Goal: Contribute content: Share content

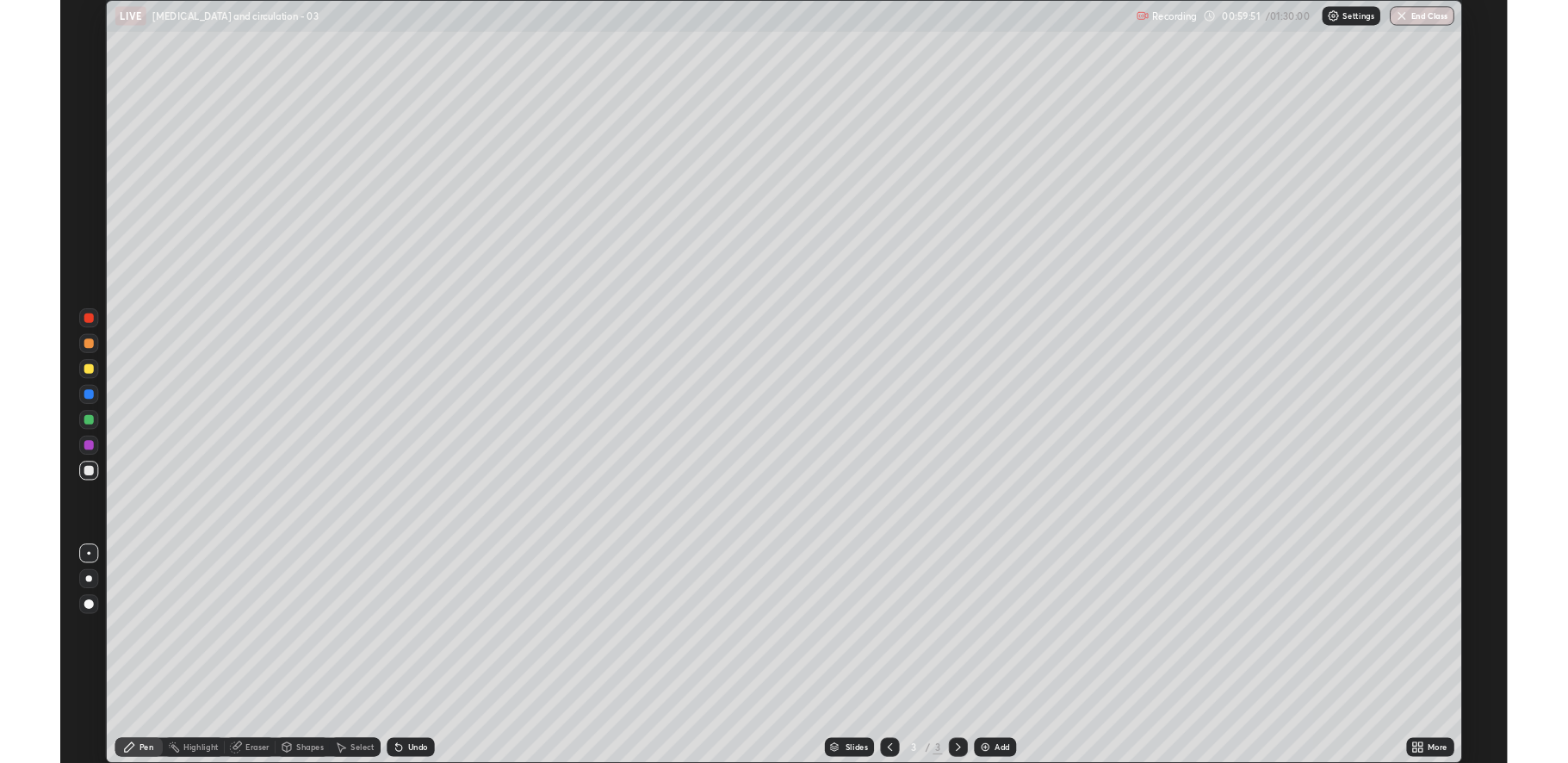
scroll to position [827, 1568]
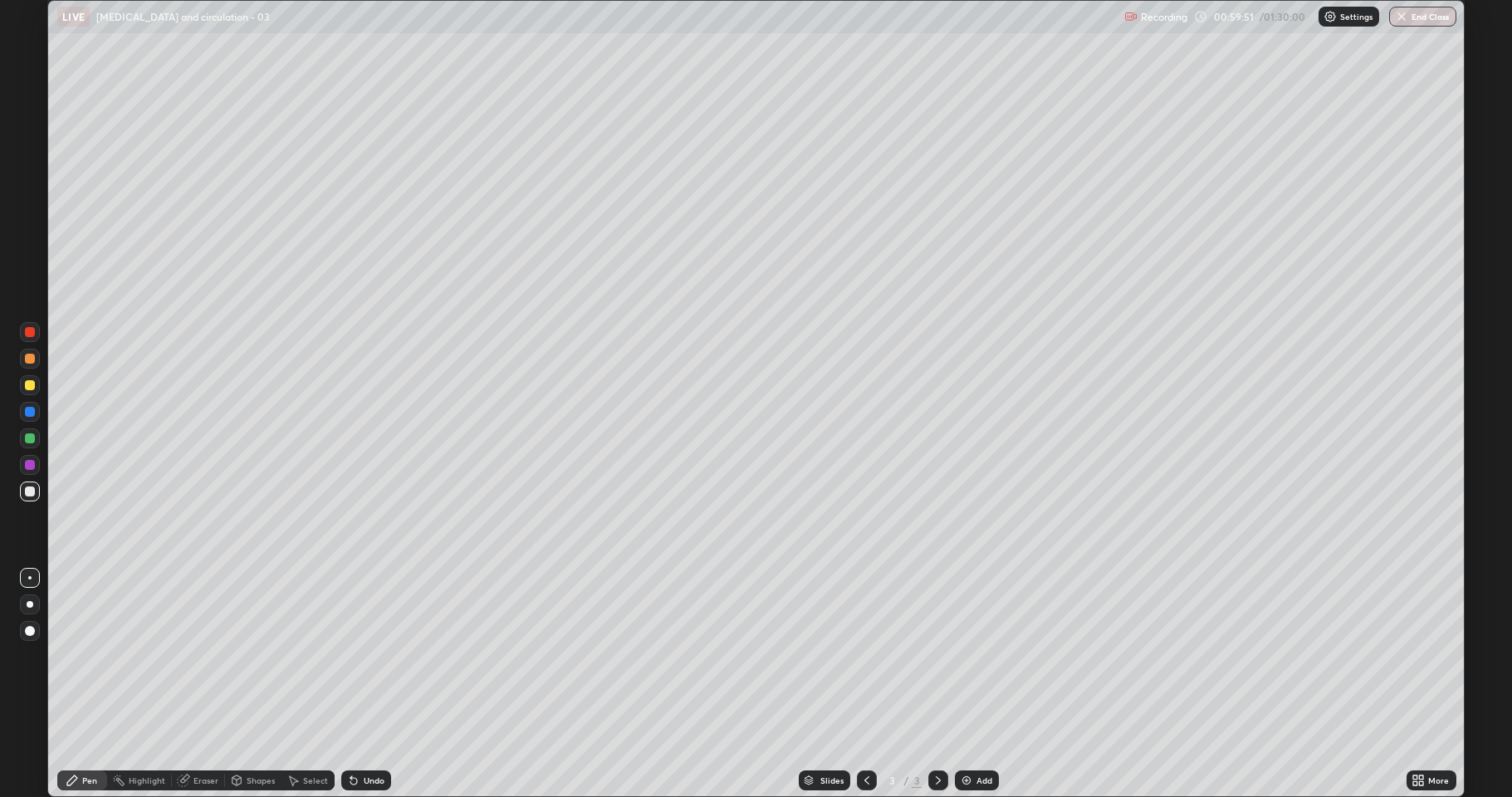
click at [1429, 776] on div "More" at bounding box center [1438, 779] width 20 height 8
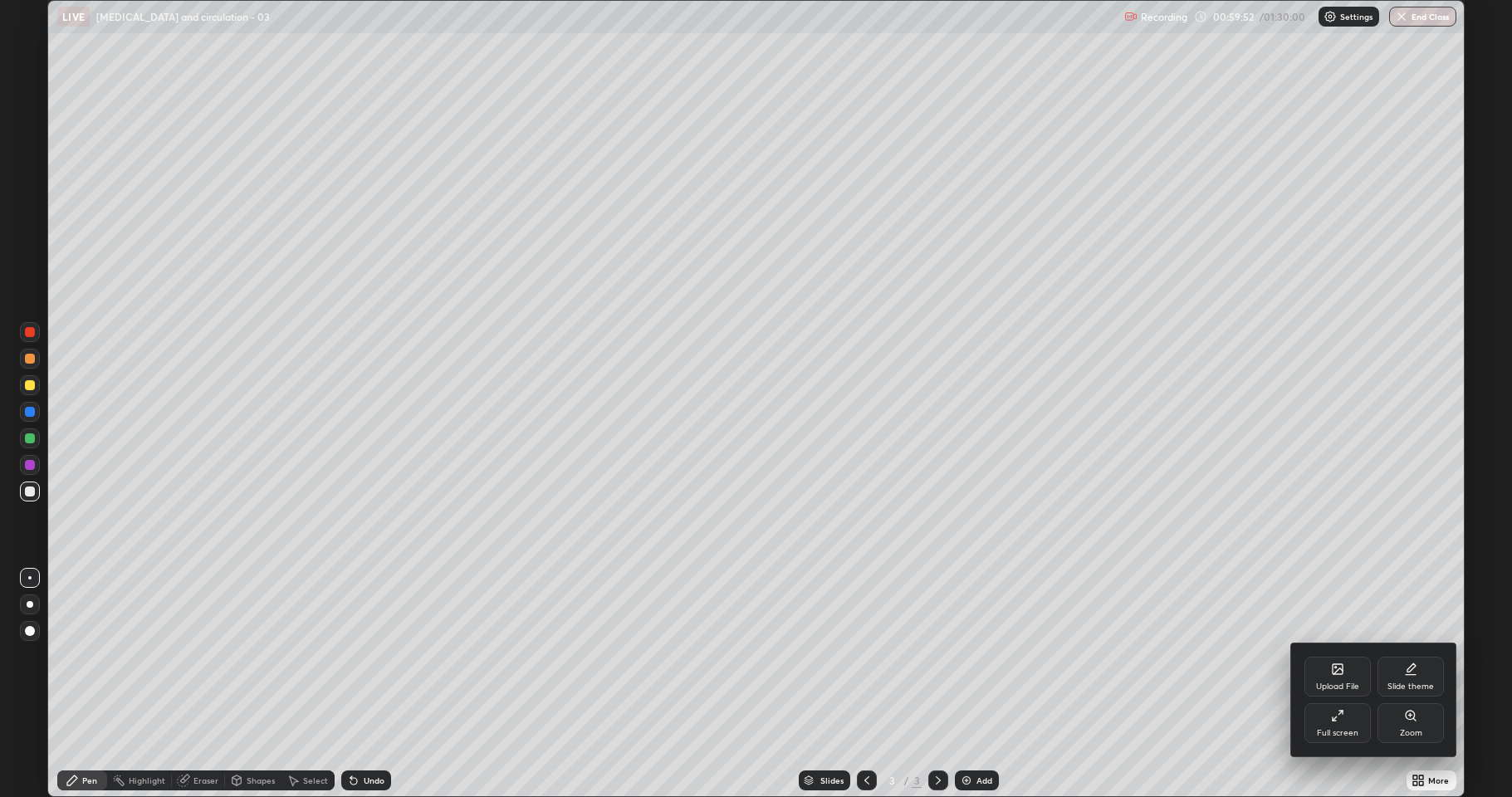
click at [1342, 722] on div "Full screen" at bounding box center [1337, 723] width 66 height 40
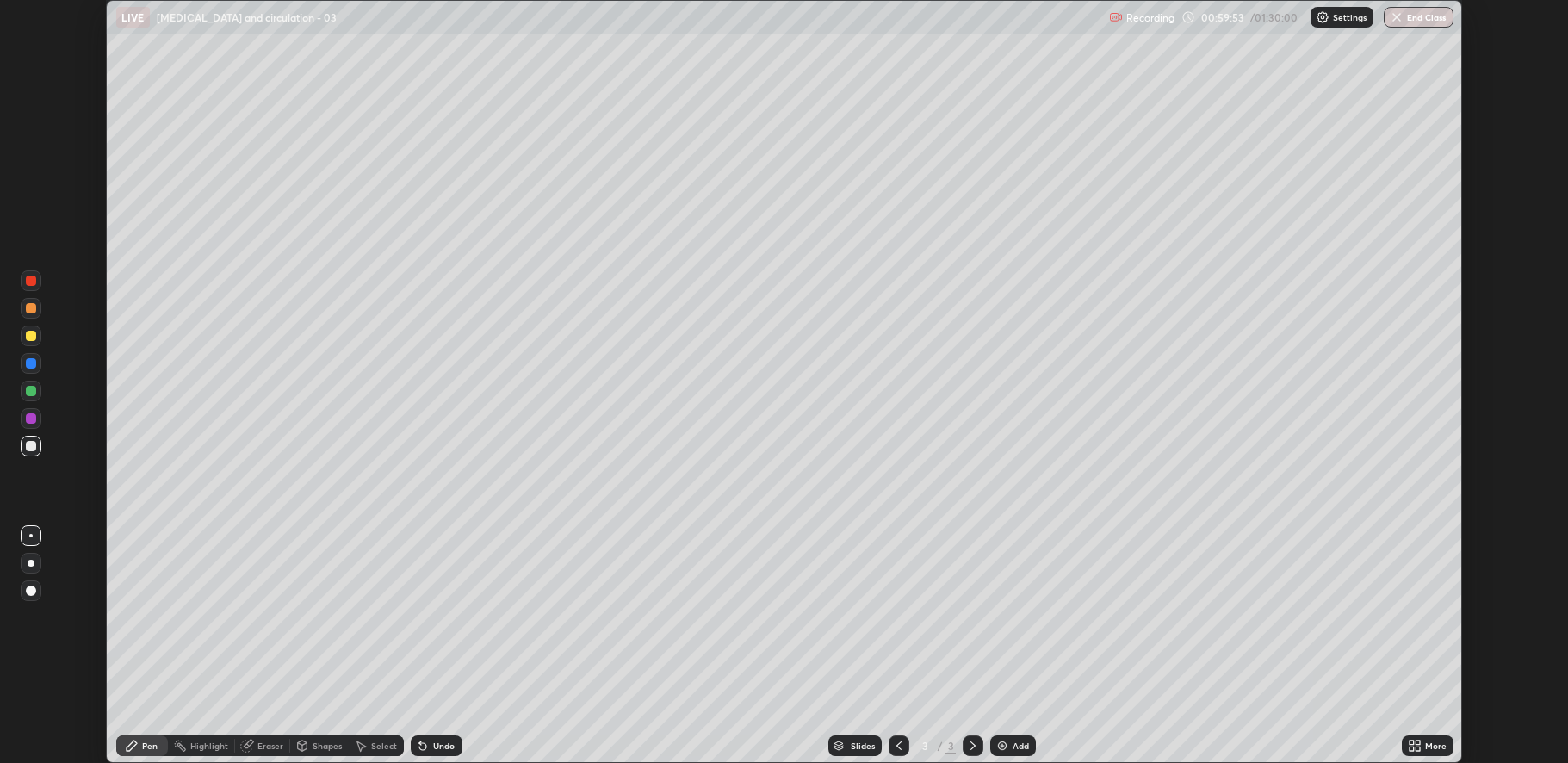
scroll to position [85301, 84524]
click at [1416, 739] on icon at bounding box center [1415, 746] width 14 height 14
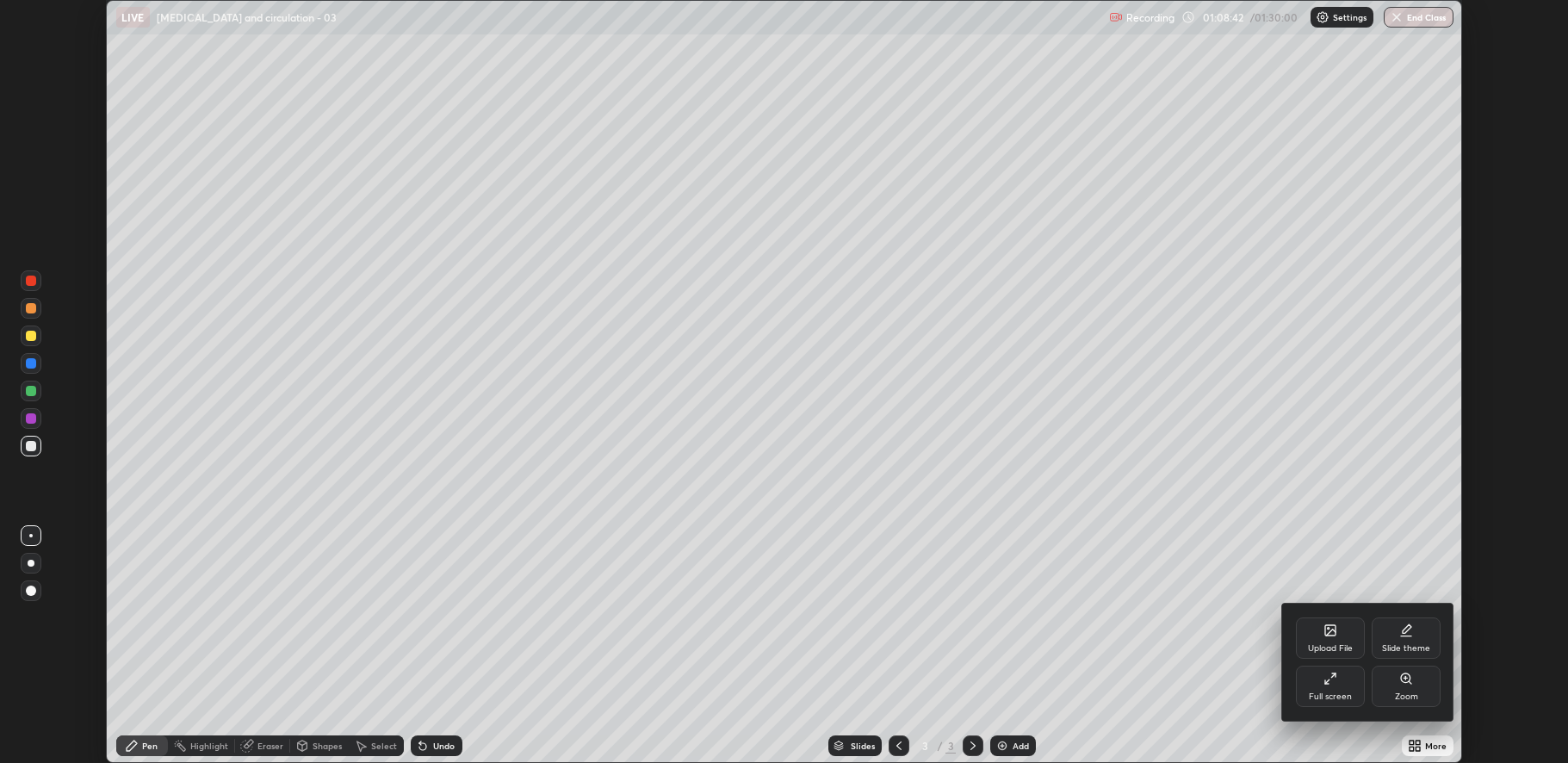
click at [1338, 639] on div "Upload File" at bounding box center [1330, 638] width 69 height 41
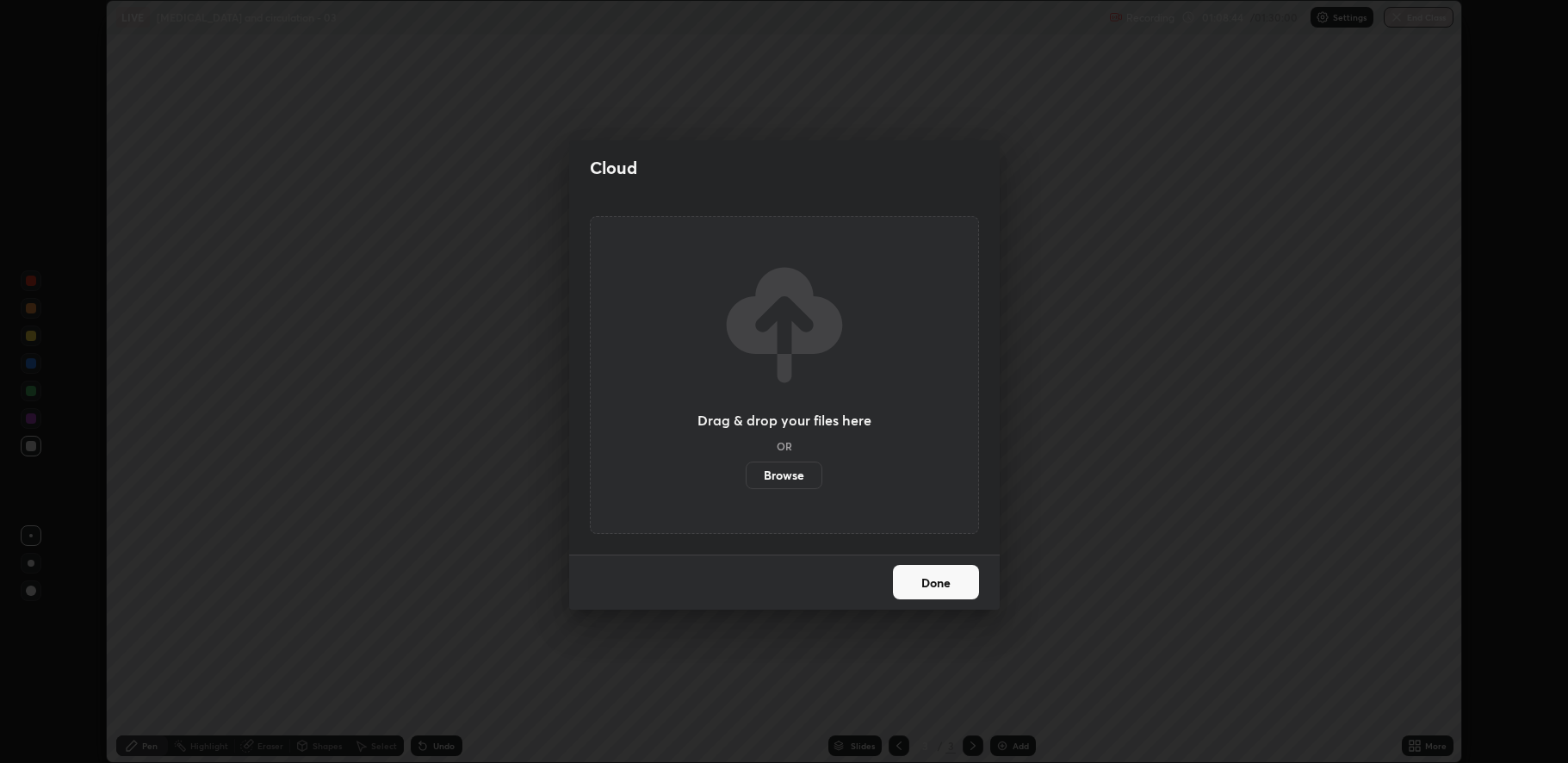
click at [799, 476] on label "Browse" at bounding box center [784, 475] width 76 height 28
click at [746, 476] on input "Browse" at bounding box center [746, 475] width 0 height 28
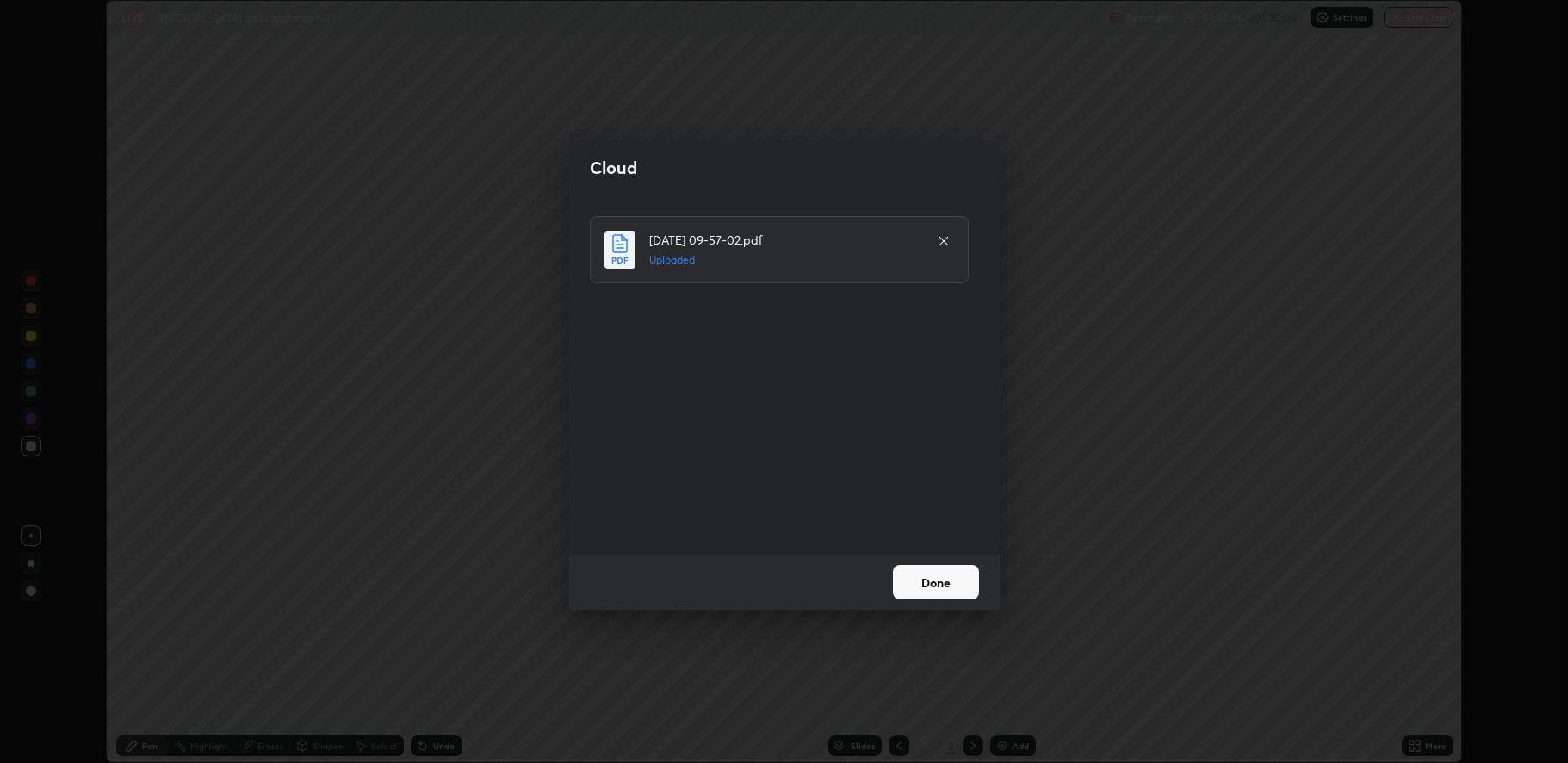
click at [933, 581] on button "Done" at bounding box center [935, 582] width 86 height 35
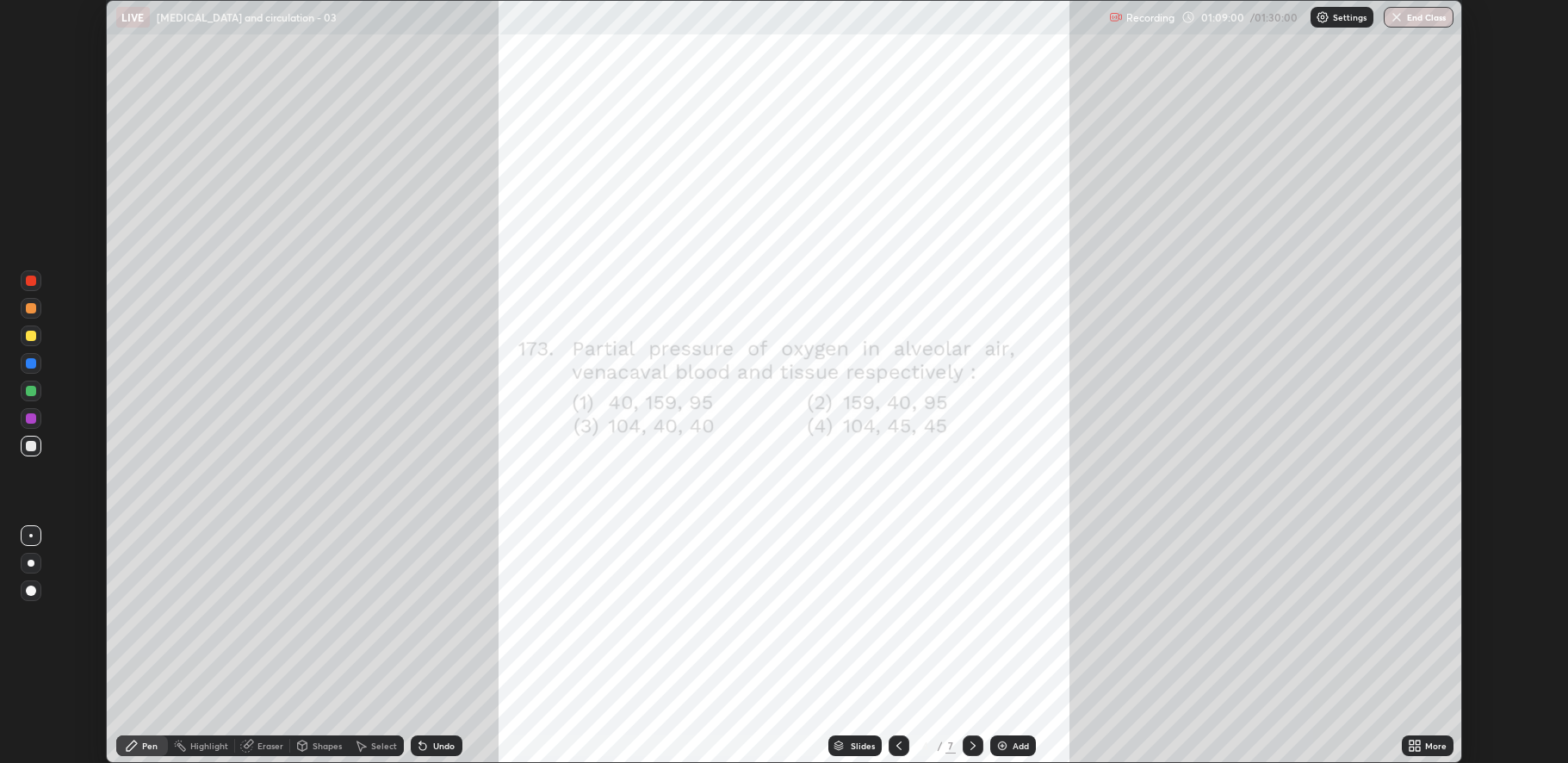
click at [971, 746] on icon at bounding box center [973, 746] width 14 height 14
click at [973, 744] on icon at bounding box center [973, 745] width 5 height 9
click at [974, 742] on icon at bounding box center [973, 746] width 14 height 14
click at [1411, 742] on icon at bounding box center [1412, 742] width 4 height 4
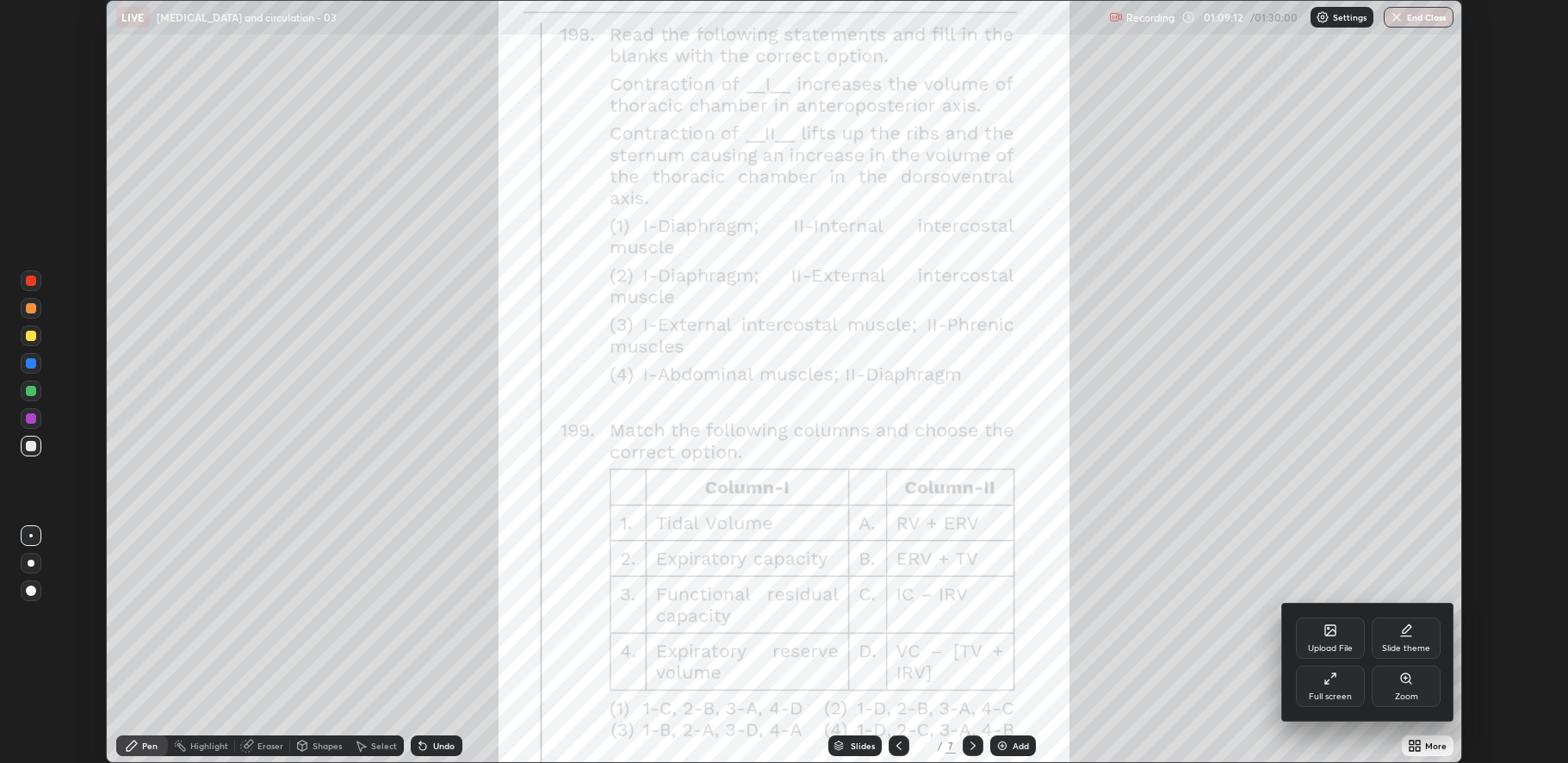
click at [1403, 684] on icon at bounding box center [1406, 678] width 14 height 14
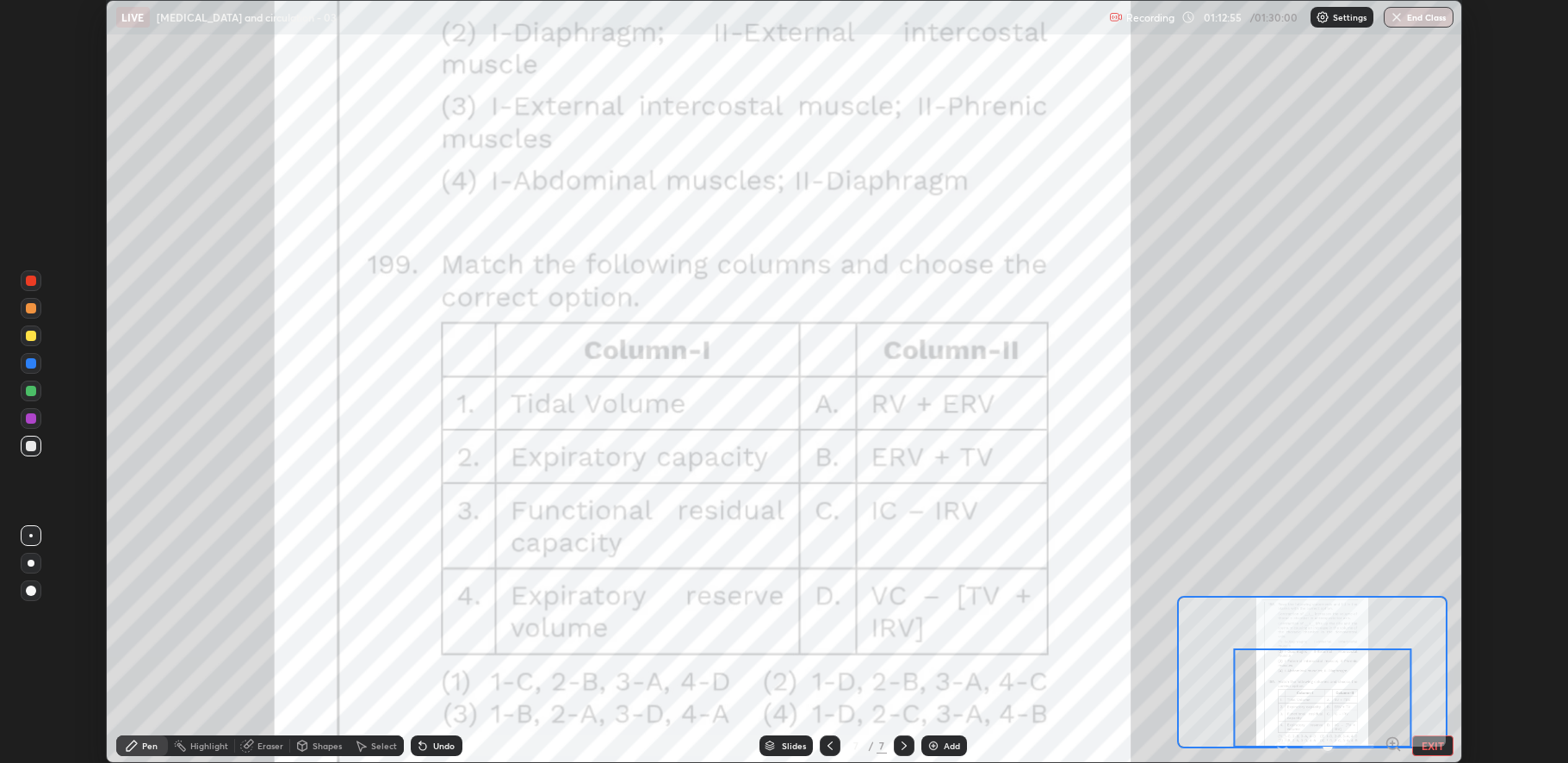
click at [828, 747] on icon at bounding box center [830, 746] width 14 height 14
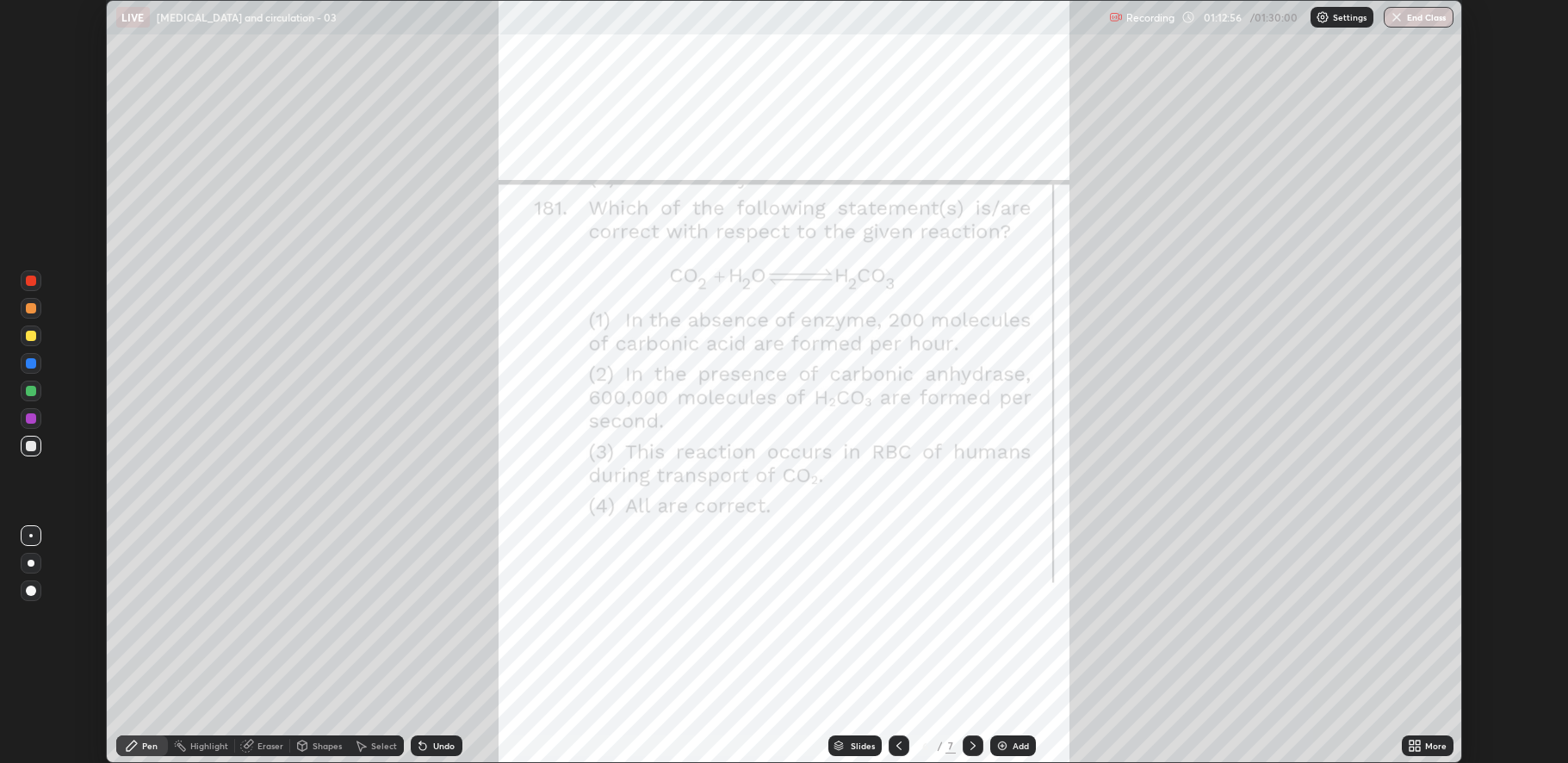
click at [897, 747] on icon at bounding box center [898, 745] width 5 height 9
click at [898, 743] on icon at bounding box center [898, 745] width 5 height 9
click at [895, 739] on icon at bounding box center [898, 746] width 14 height 14
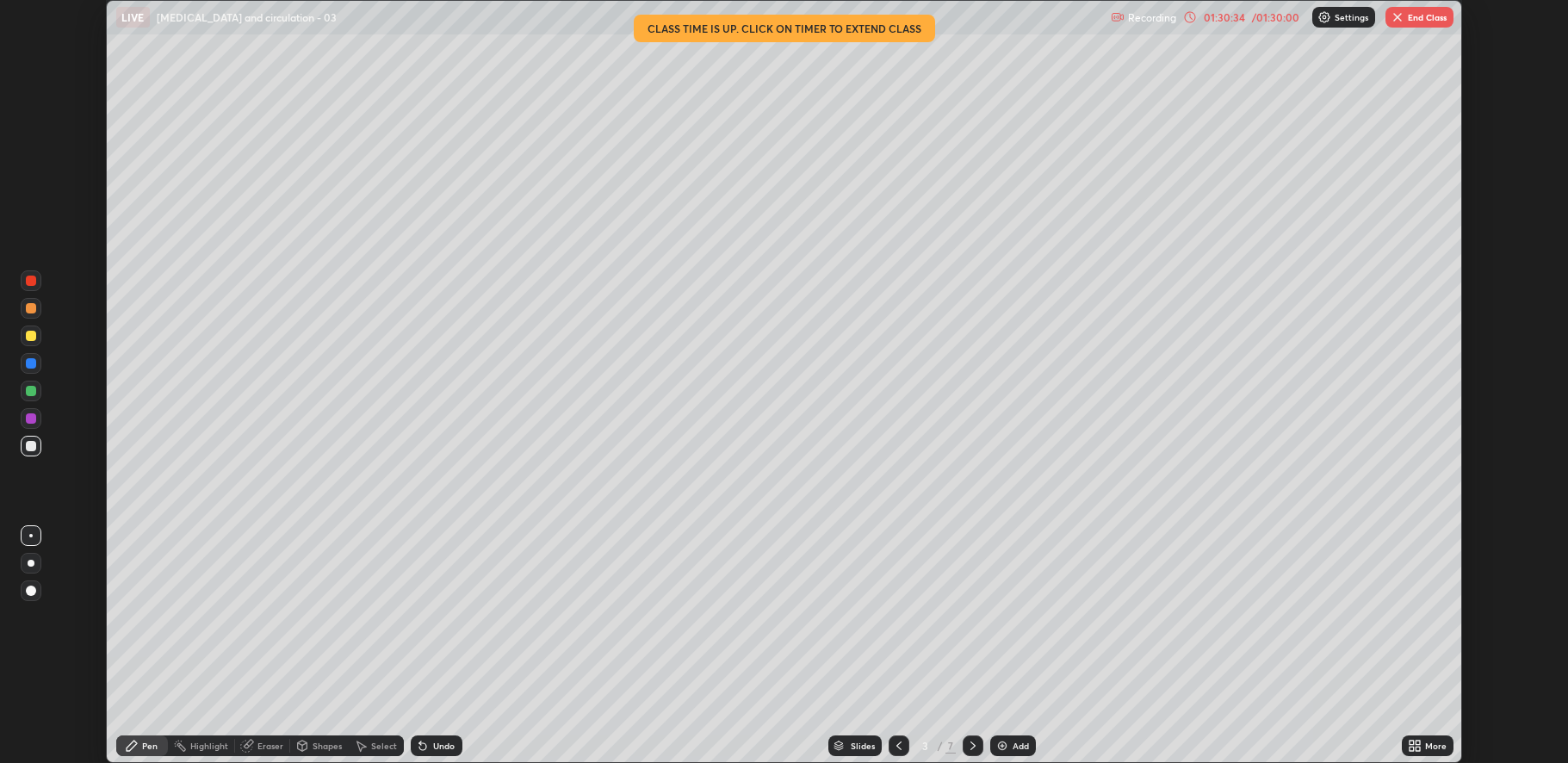
click at [1423, 25] on button "End Class" at bounding box center [1419, 16] width 68 height 20
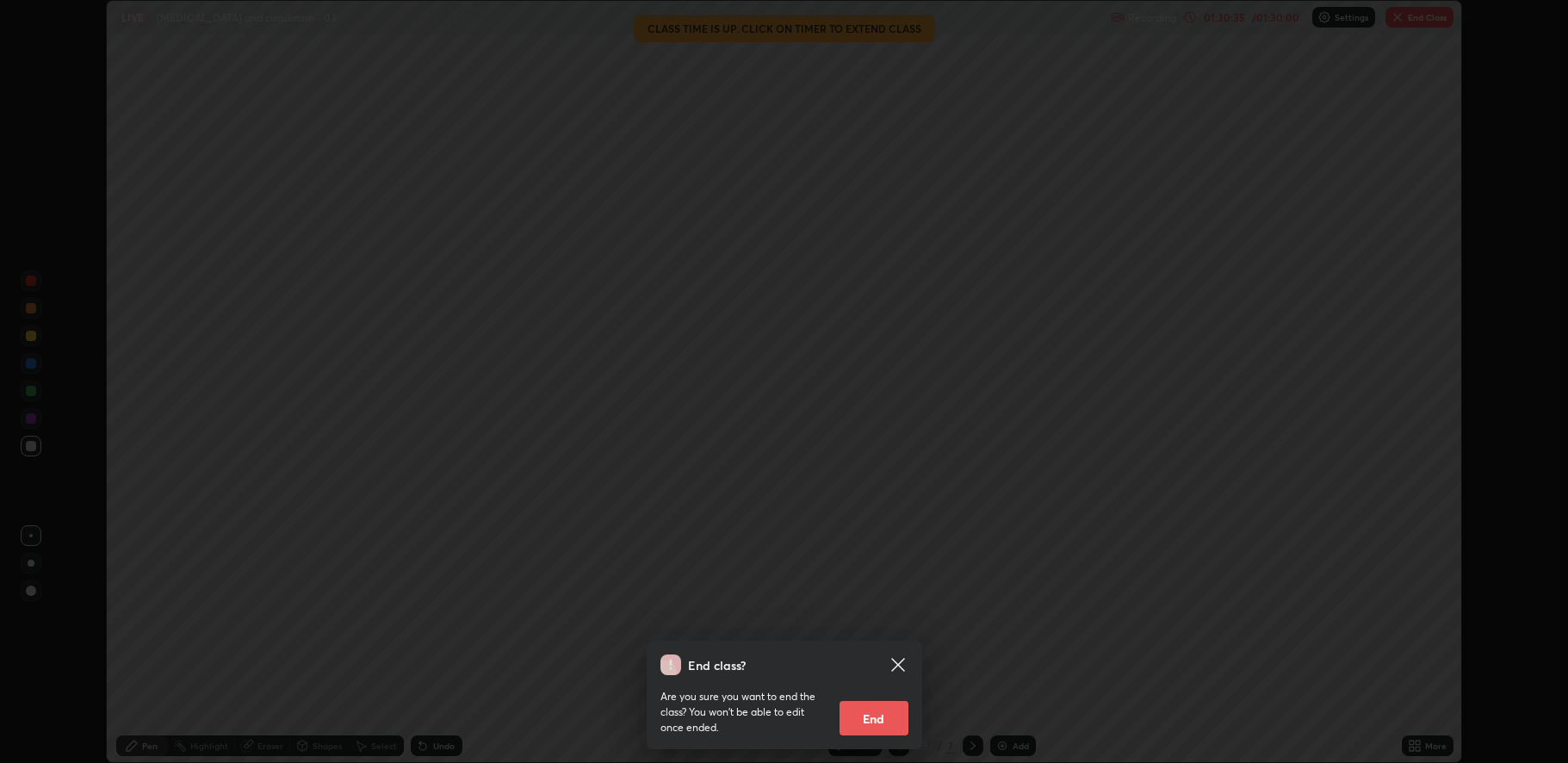
click at [876, 722] on button "End" at bounding box center [873, 718] width 69 height 35
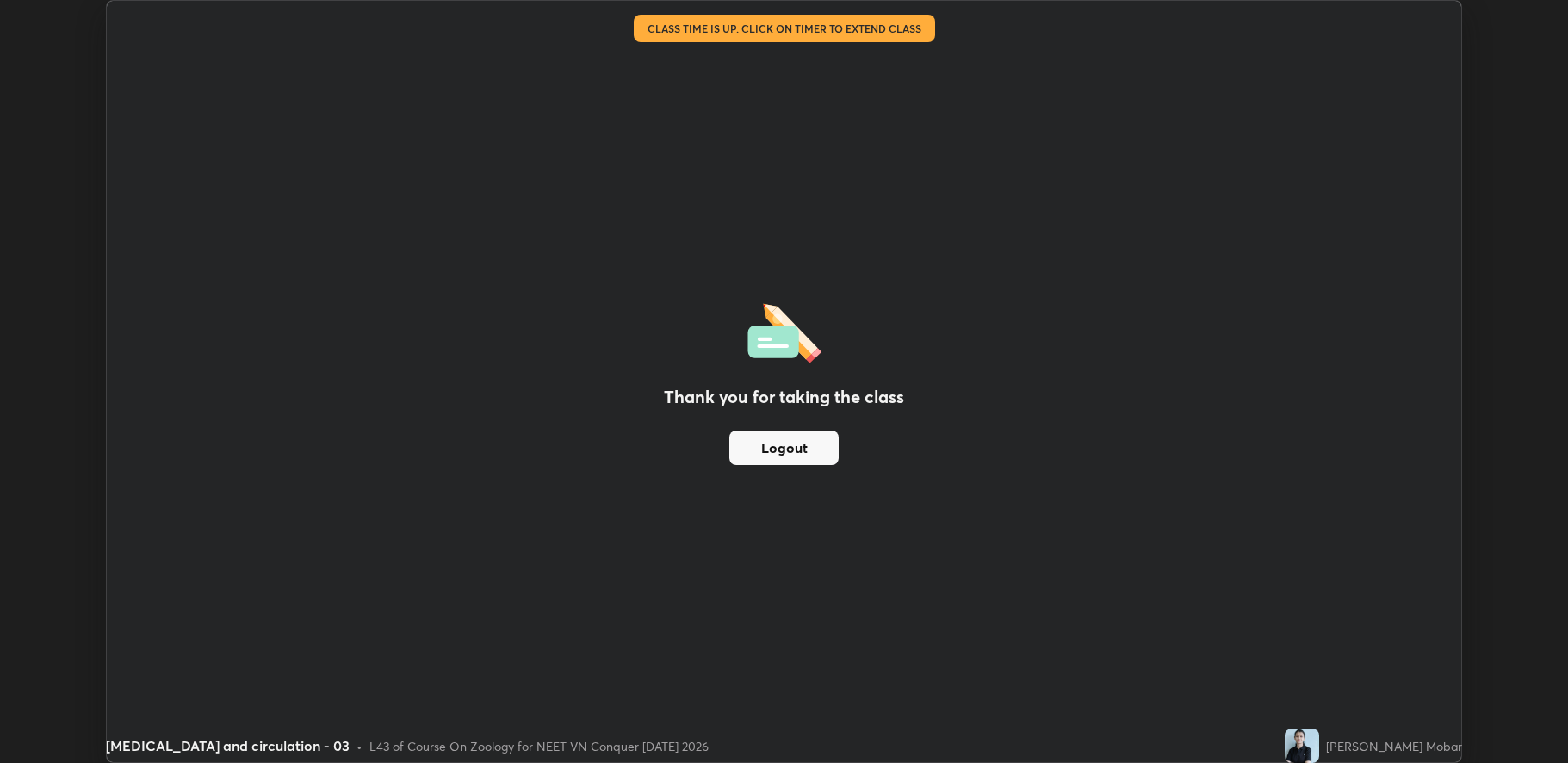
click at [932, 371] on div "Thank you for taking the class Logout" at bounding box center [784, 381] width 1355 height 761
click at [947, 371] on div "Thank you for taking the class Logout" at bounding box center [784, 381] width 1355 height 761
click at [949, 365] on div "Thank you for taking the class Logout" at bounding box center [784, 381] width 1355 height 761
